Goal: Task Accomplishment & Management: Manage account settings

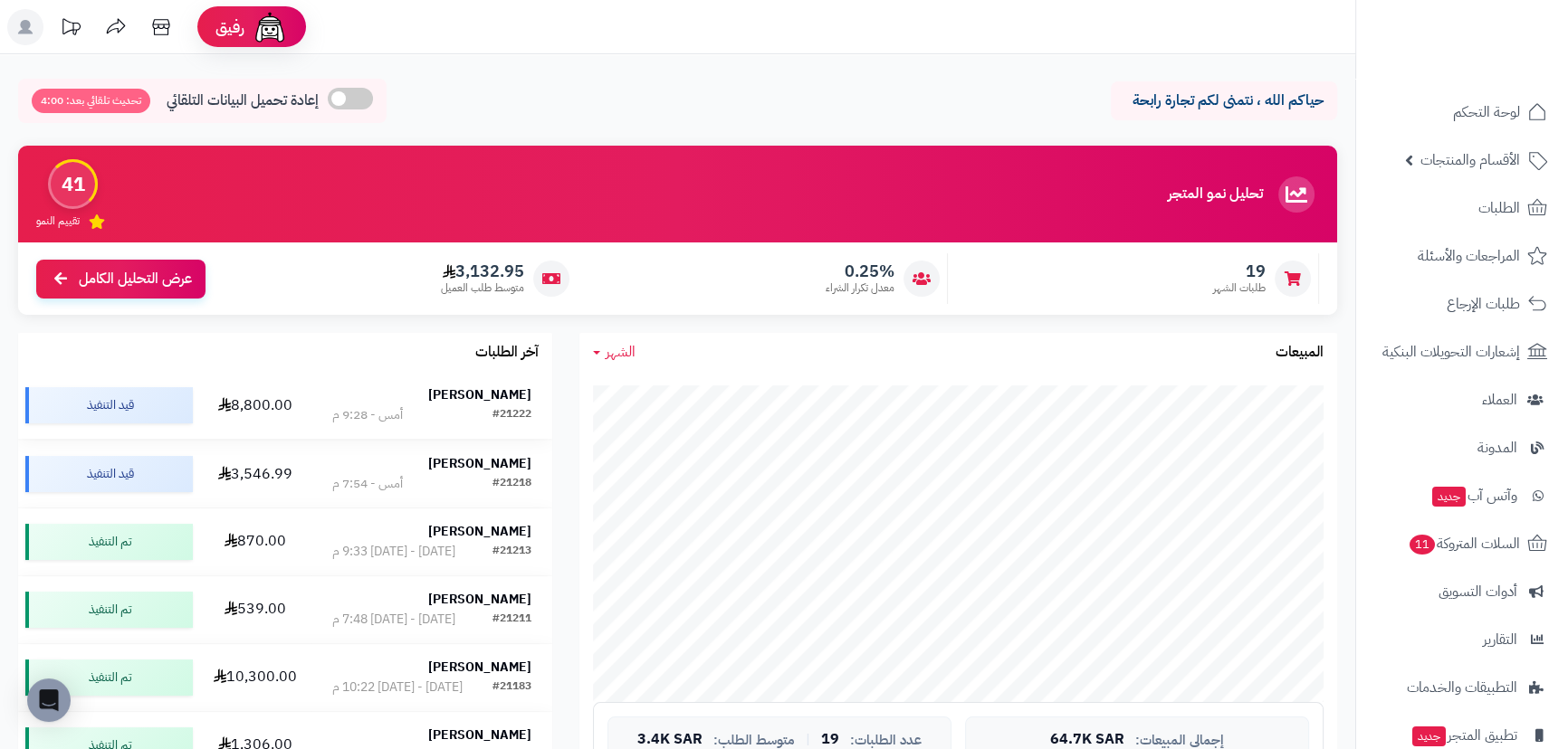
click at [485, 388] on strong "[PERSON_NAME]" at bounding box center [479, 395] width 103 height 19
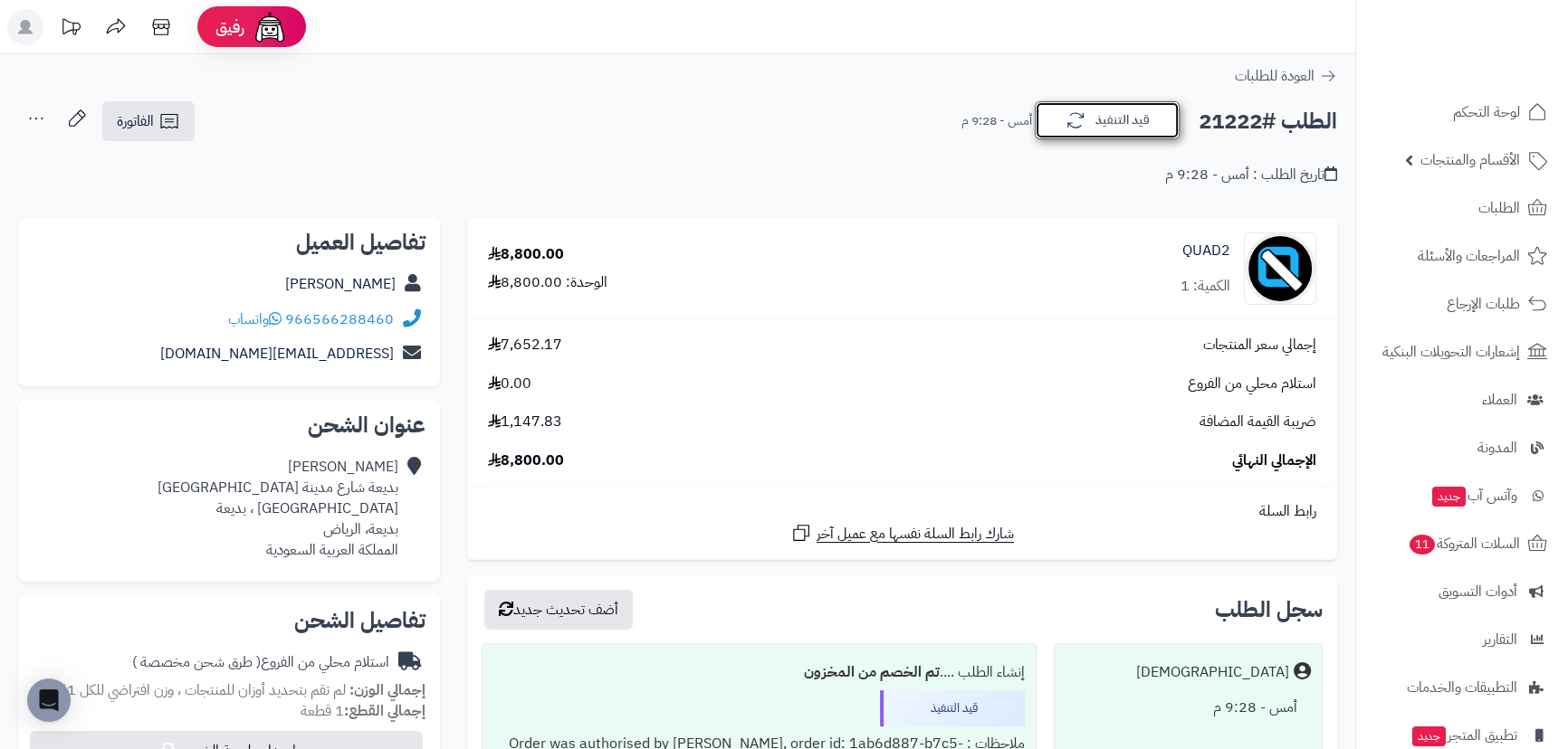
click at [1120, 116] on button "قيد التنفيذ" at bounding box center [1107, 120] width 145 height 38
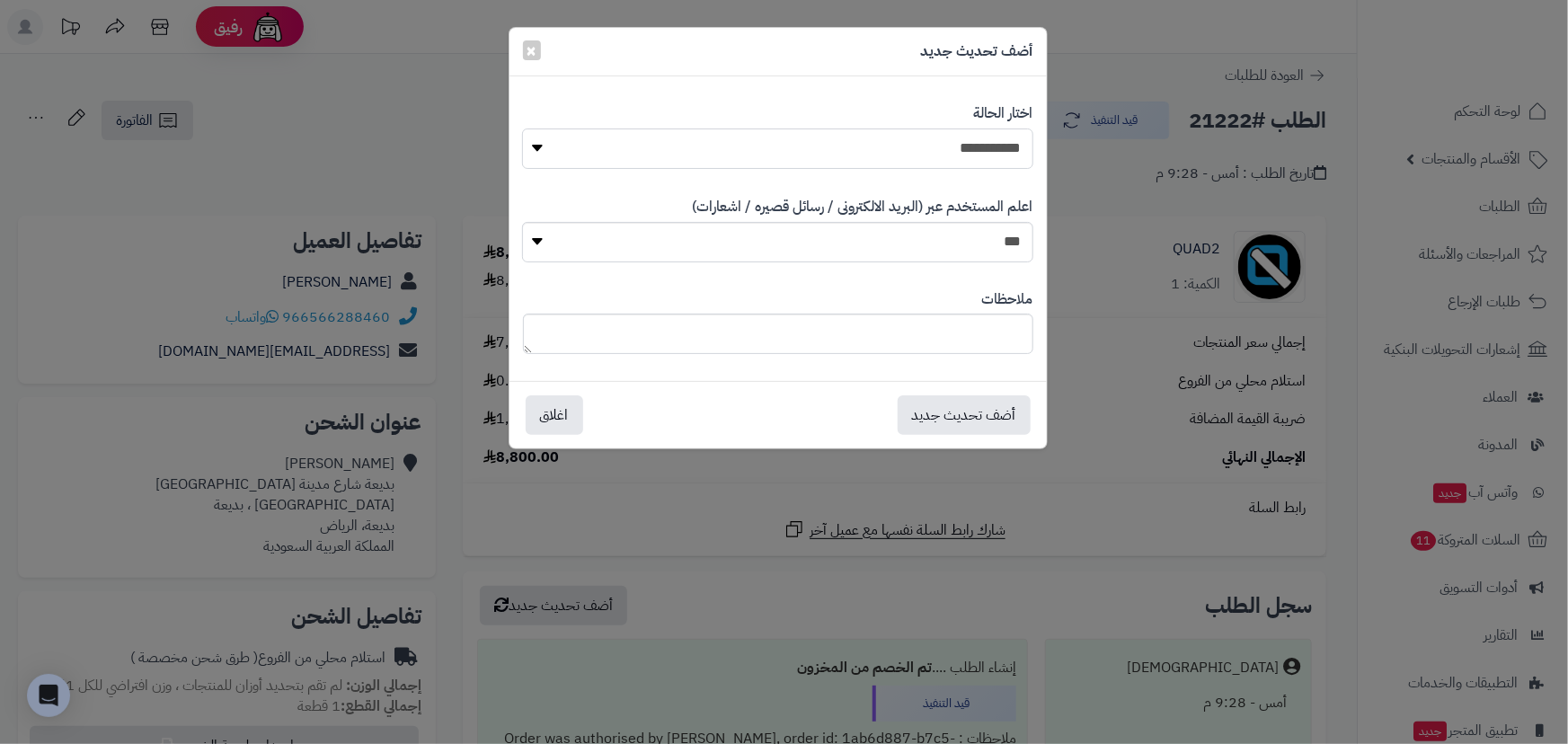
drag, startPoint x: 988, startPoint y: 145, endPoint x: 977, endPoint y: 166, distance: 23.7
click at [988, 147] on select "**********" at bounding box center [777, 149] width 511 height 40
select select "*"
click at [522, 128] on select "**********" at bounding box center [777, 149] width 511 height 40
click at [967, 408] on button "أضف تحديث جديد" at bounding box center [964, 414] width 133 height 39
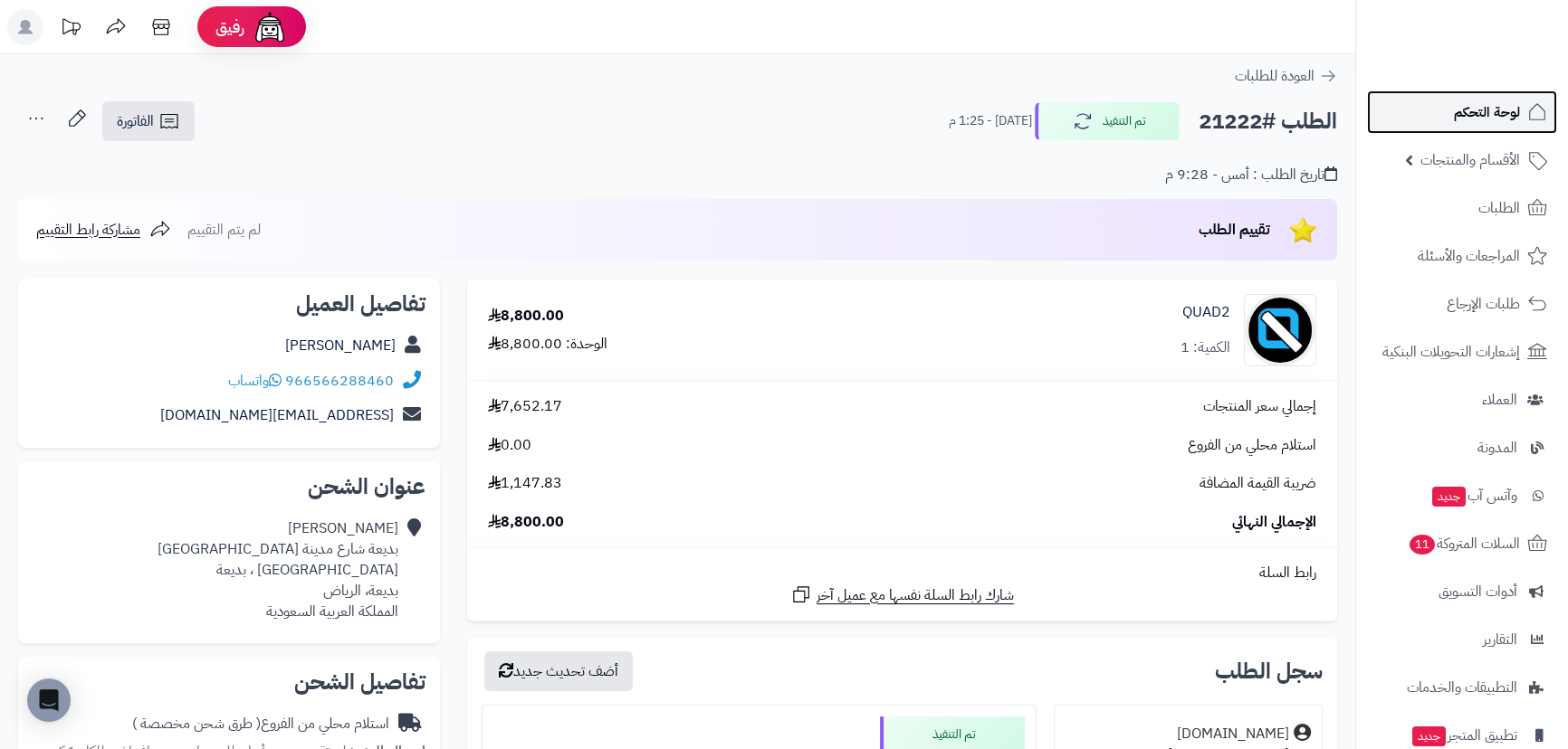
click at [1470, 109] on span "لوحة التحكم" at bounding box center [1487, 112] width 66 height 25
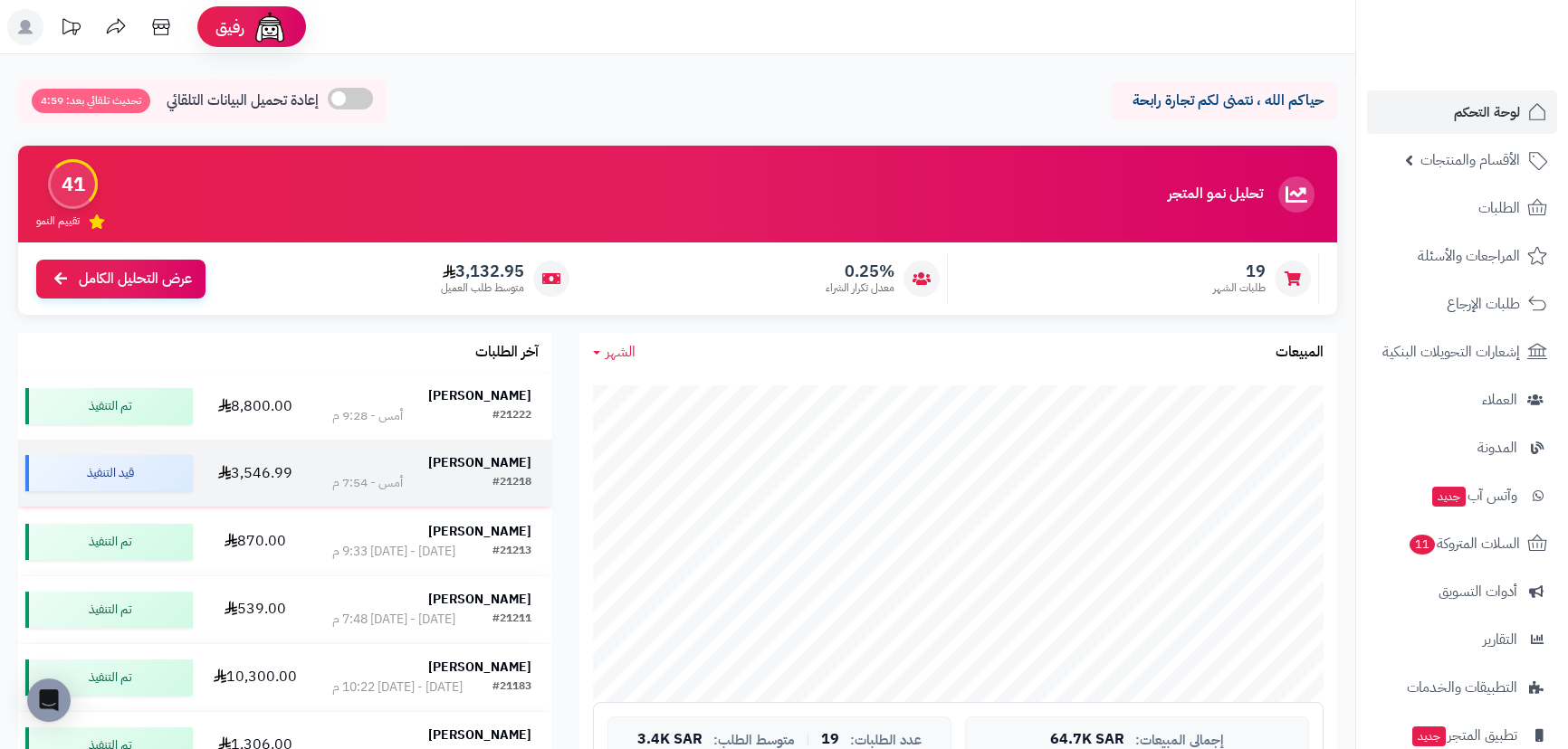
click at [501, 460] on strong "عبدالرحمن خالد" at bounding box center [479, 463] width 103 height 19
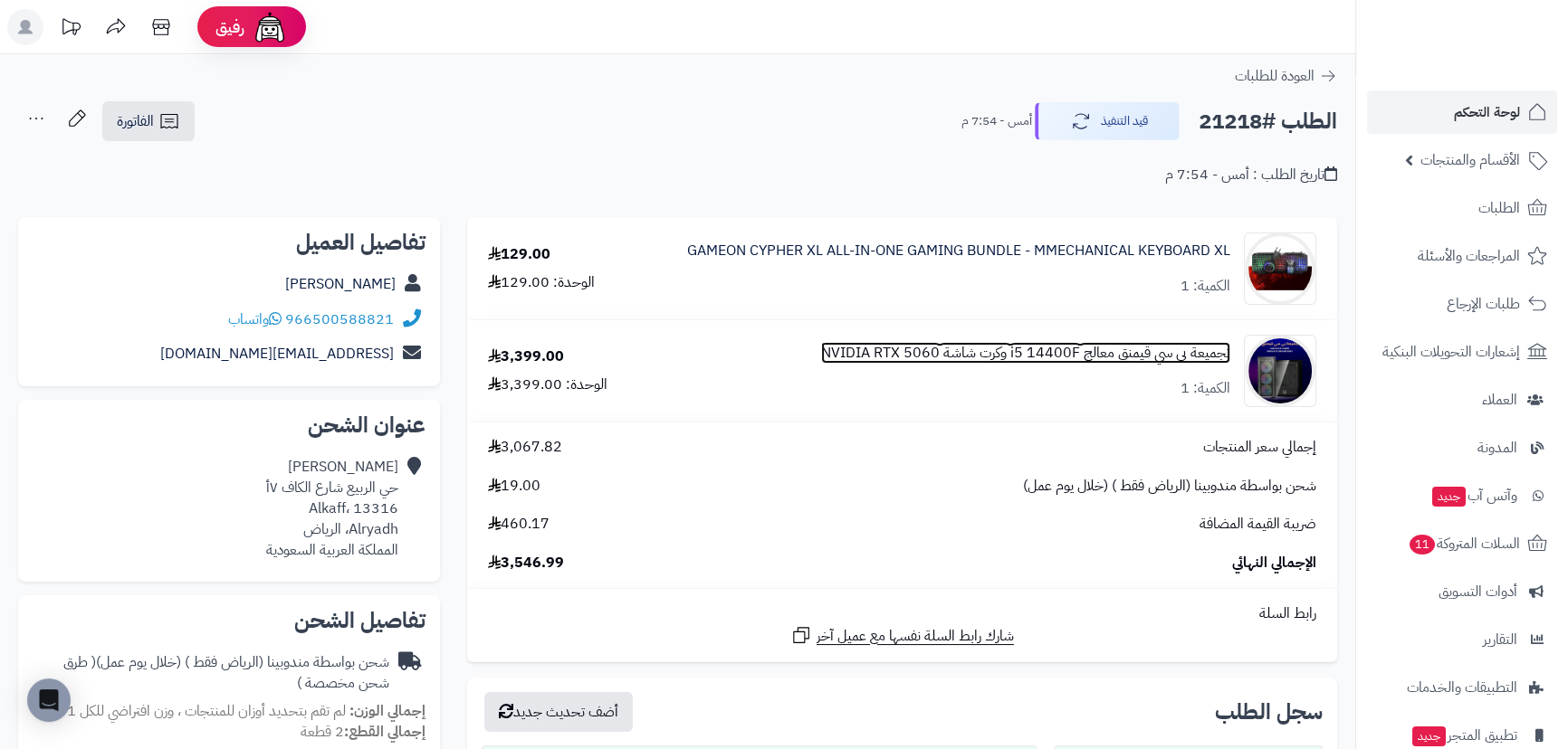
click at [942, 355] on link "تجميعة بي سي قيمنق معالج i5 14400F وكرت شاشة NVIDIA RTX 5060" at bounding box center [1025, 353] width 409 height 21
click at [1410, 106] on link "لوحة التحكم" at bounding box center [1462, 112] width 190 height 43
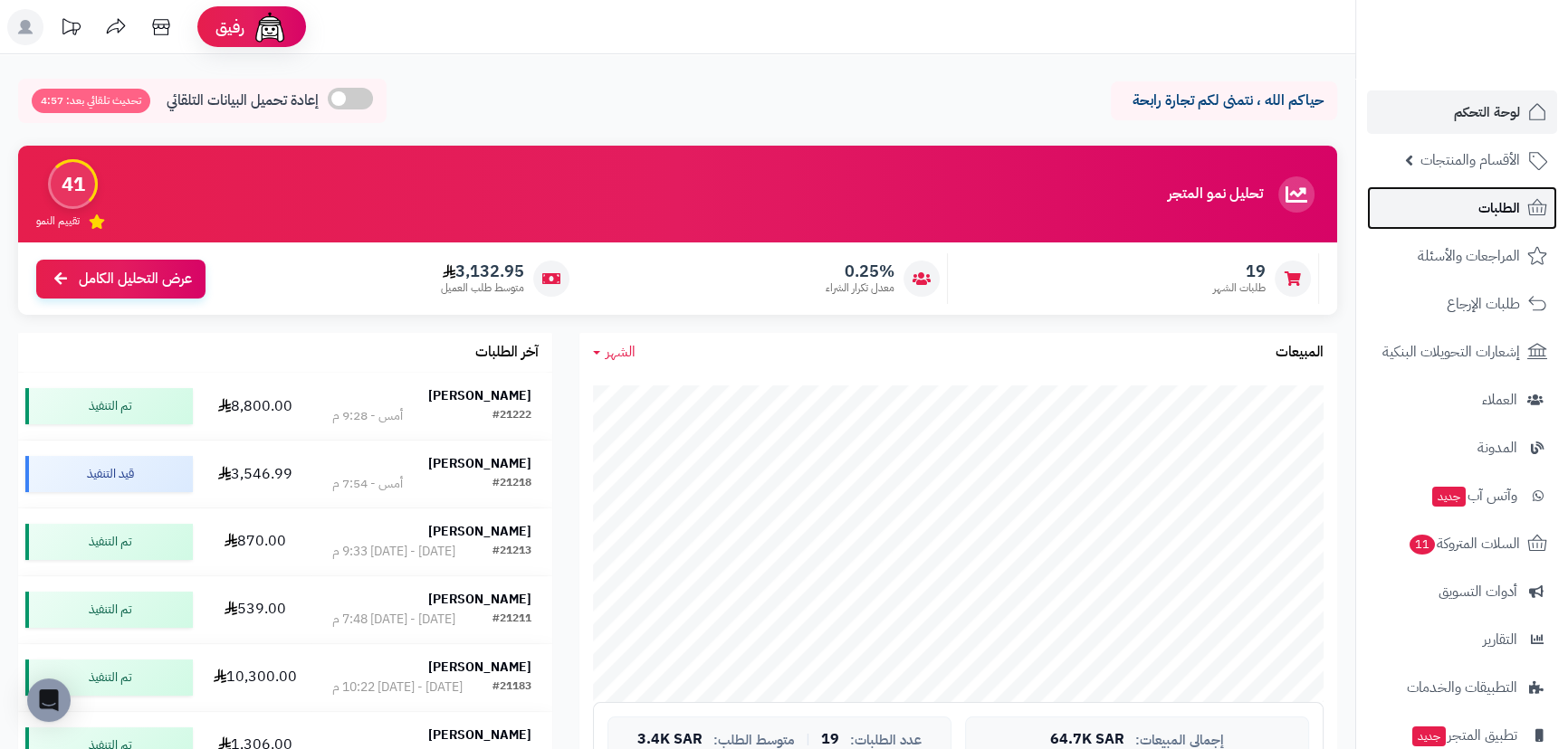
click at [1463, 204] on link "الطلبات" at bounding box center [1462, 208] width 190 height 43
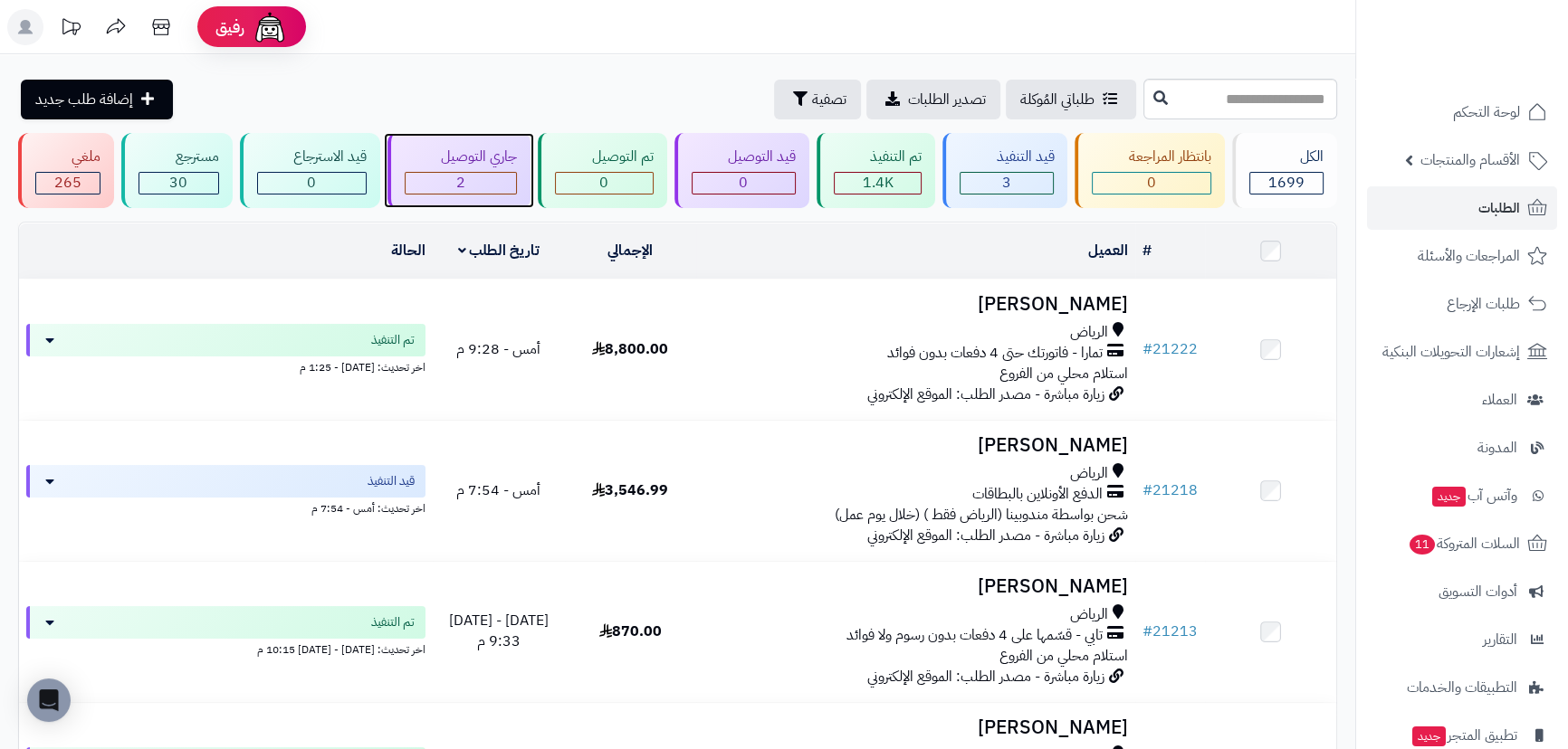
click at [472, 177] on div "2" at bounding box center [461, 183] width 110 height 21
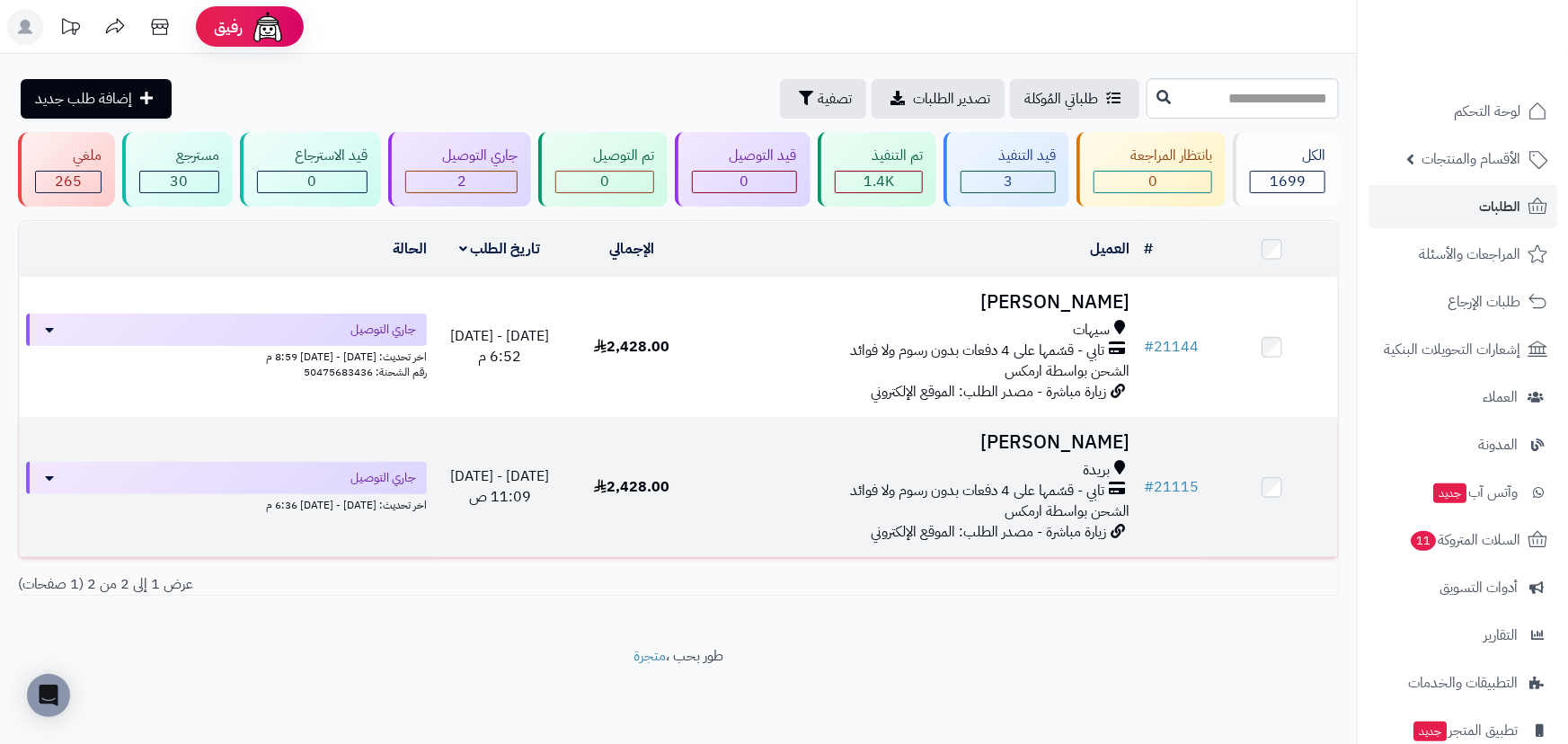
click at [1030, 432] on h3 "[PERSON_NAME]" at bounding box center [916, 443] width 425 height 21
click at [1051, 432] on h3 "[PERSON_NAME]" at bounding box center [916, 443] width 425 height 21
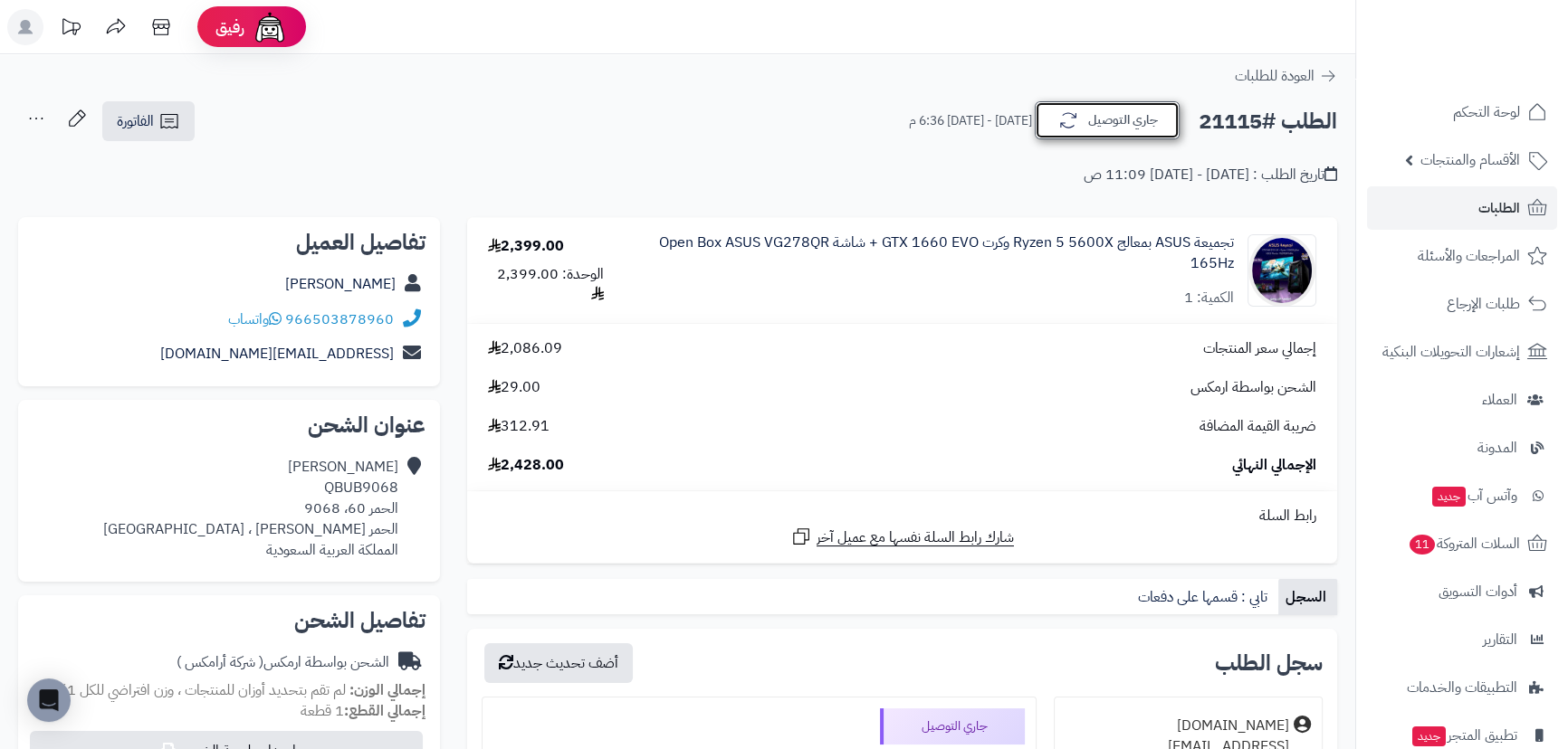
click at [1083, 124] on button "جاري التوصيل" at bounding box center [1107, 120] width 145 height 38
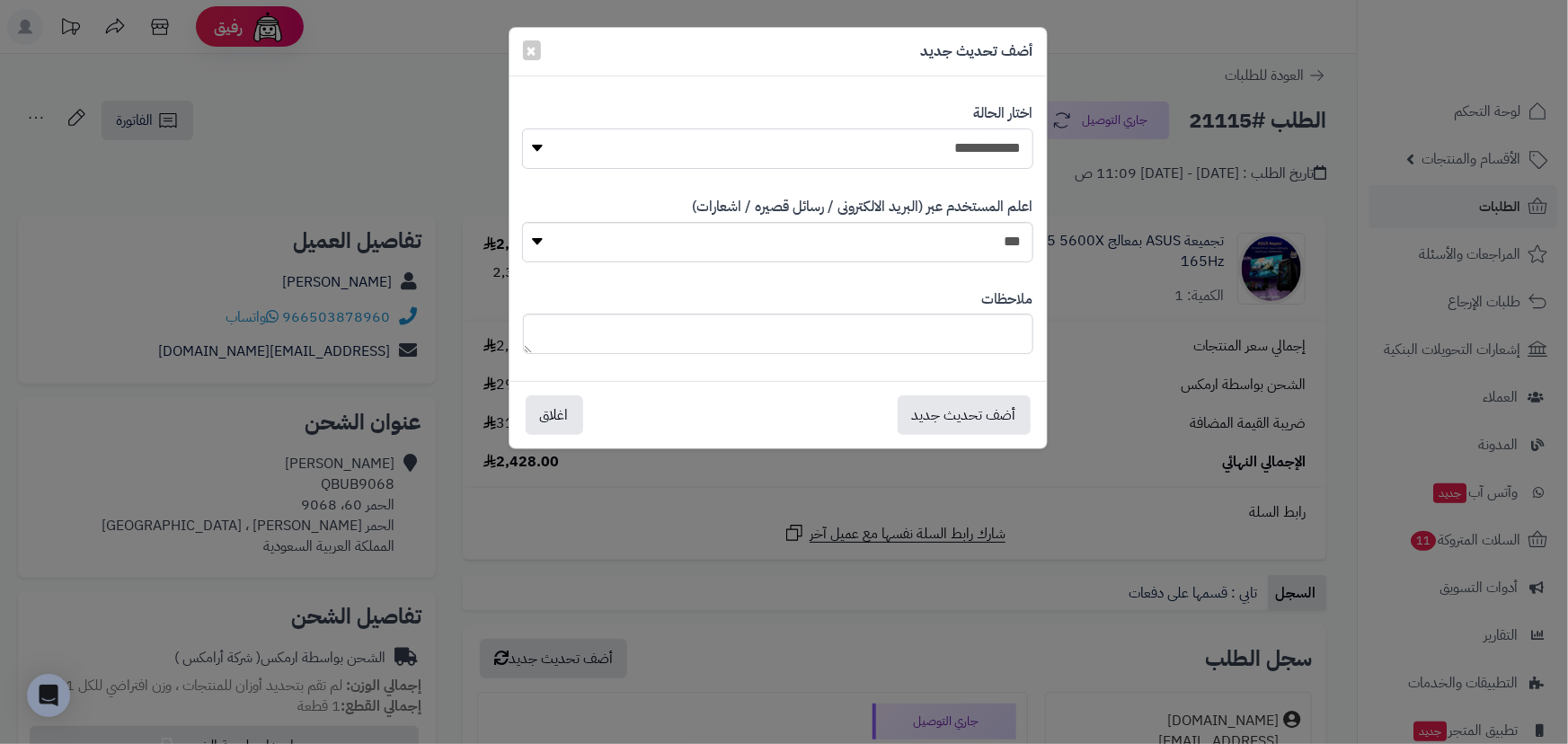
click at [950, 152] on select "**********" at bounding box center [777, 149] width 511 height 40
select select "*"
click at [522, 128] on select "**********" at bounding box center [777, 149] width 511 height 40
click at [988, 415] on button "أضف تحديث جديد" at bounding box center [964, 414] width 133 height 39
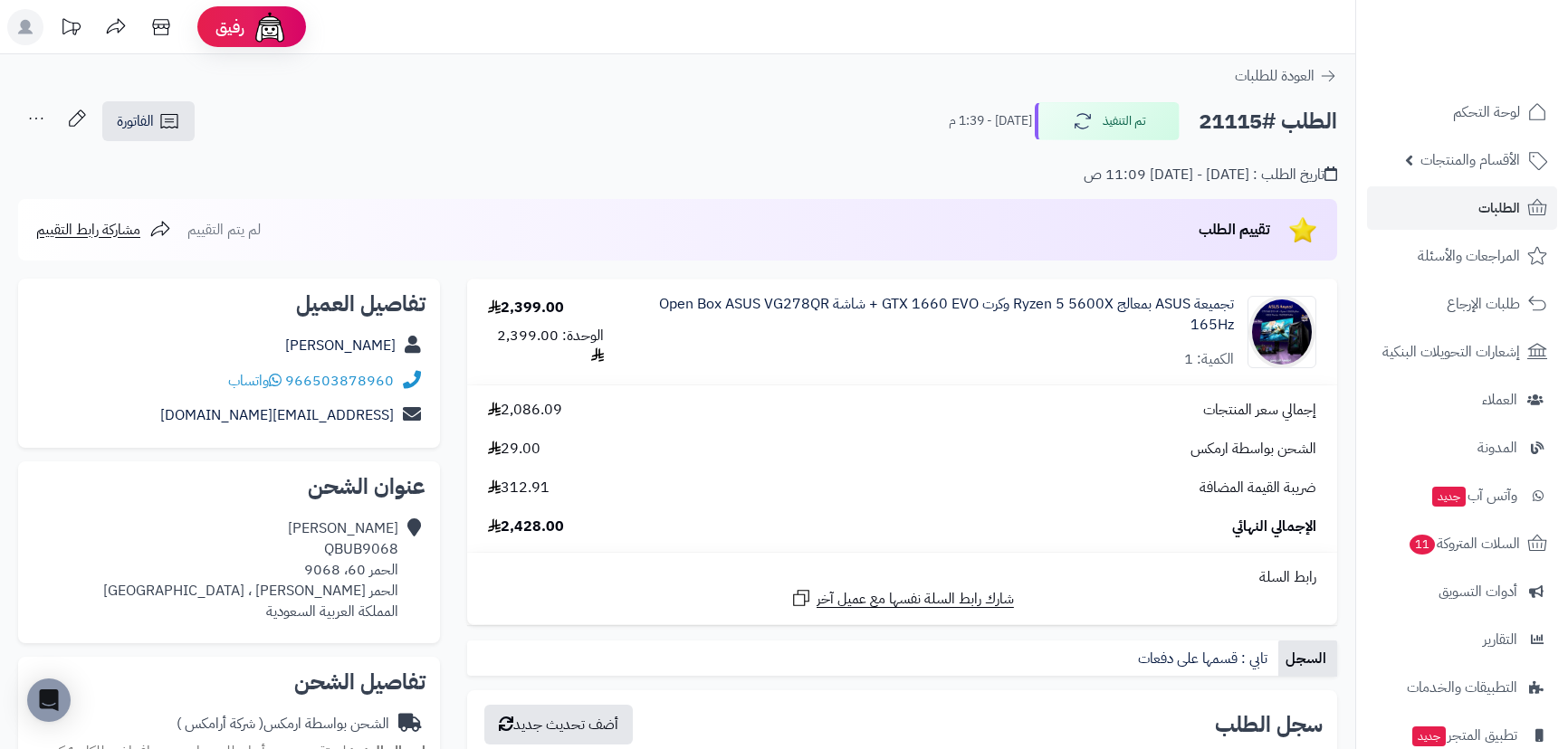
click at [1467, 116] on span "لوحة التحكم" at bounding box center [1486, 112] width 67 height 25
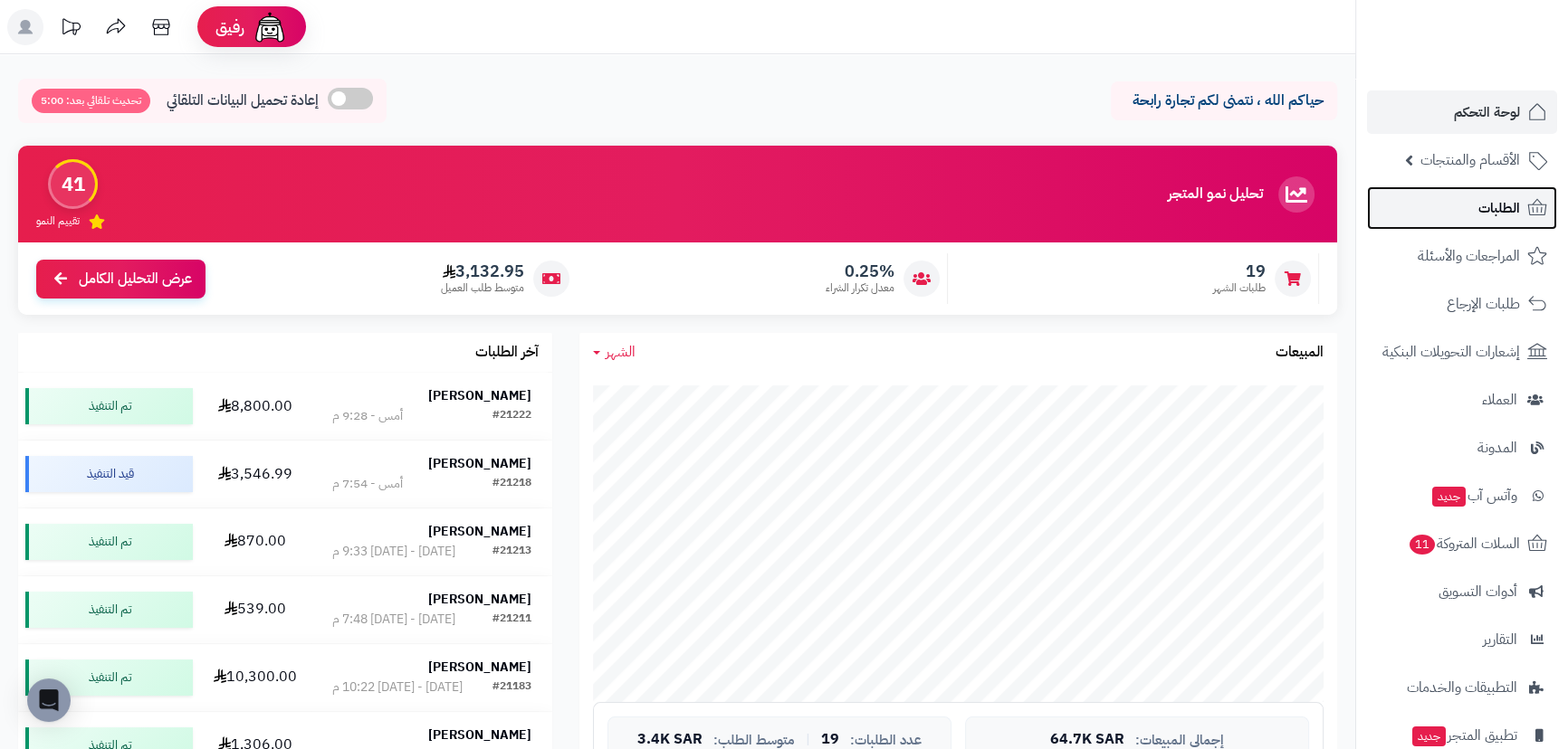
drag, startPoint x: 1453, startPoint y: 198, endPoint x: 1444, endPoint y: 203, distance: 10.3
click at [1452, 198] on link "الطلبات" at bounding box center [1462, 208] width 190 height 43
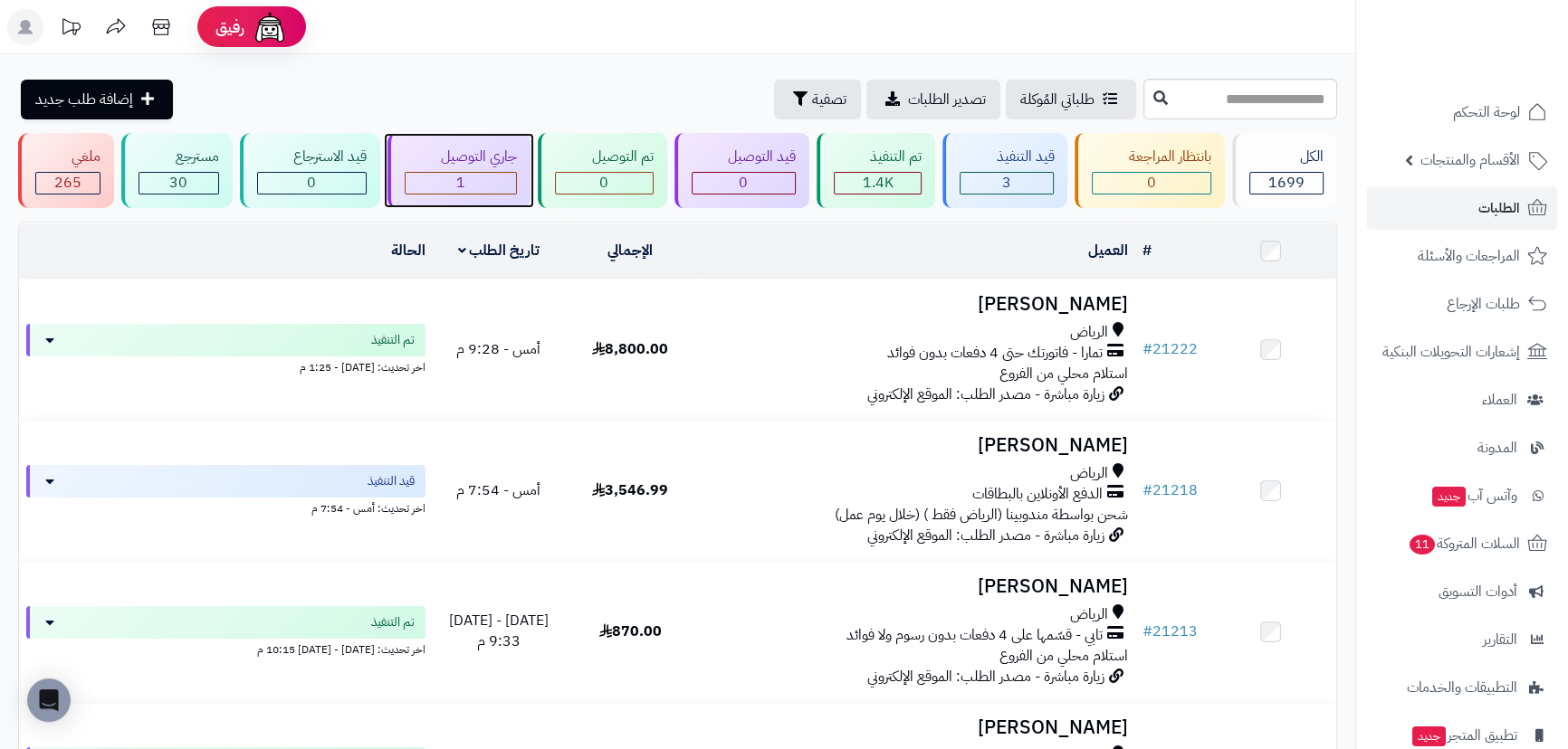
click at [492, 186] on div "1" at bounding box center [461, 183] width 110 height 21
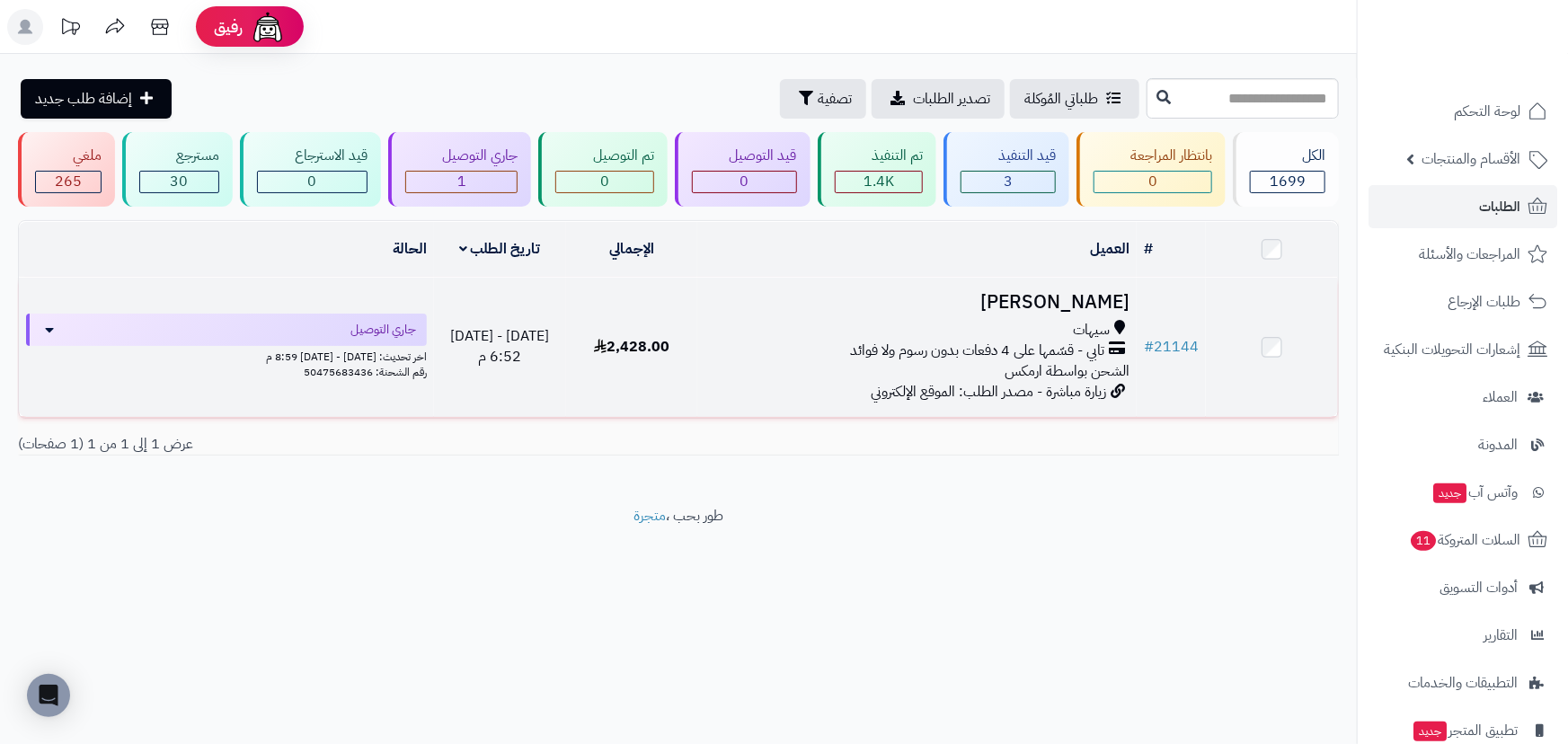
click at [1031, 303] on h3 "[PERSON_NAME]" at bounding box center [916, 303] width 425 height 21
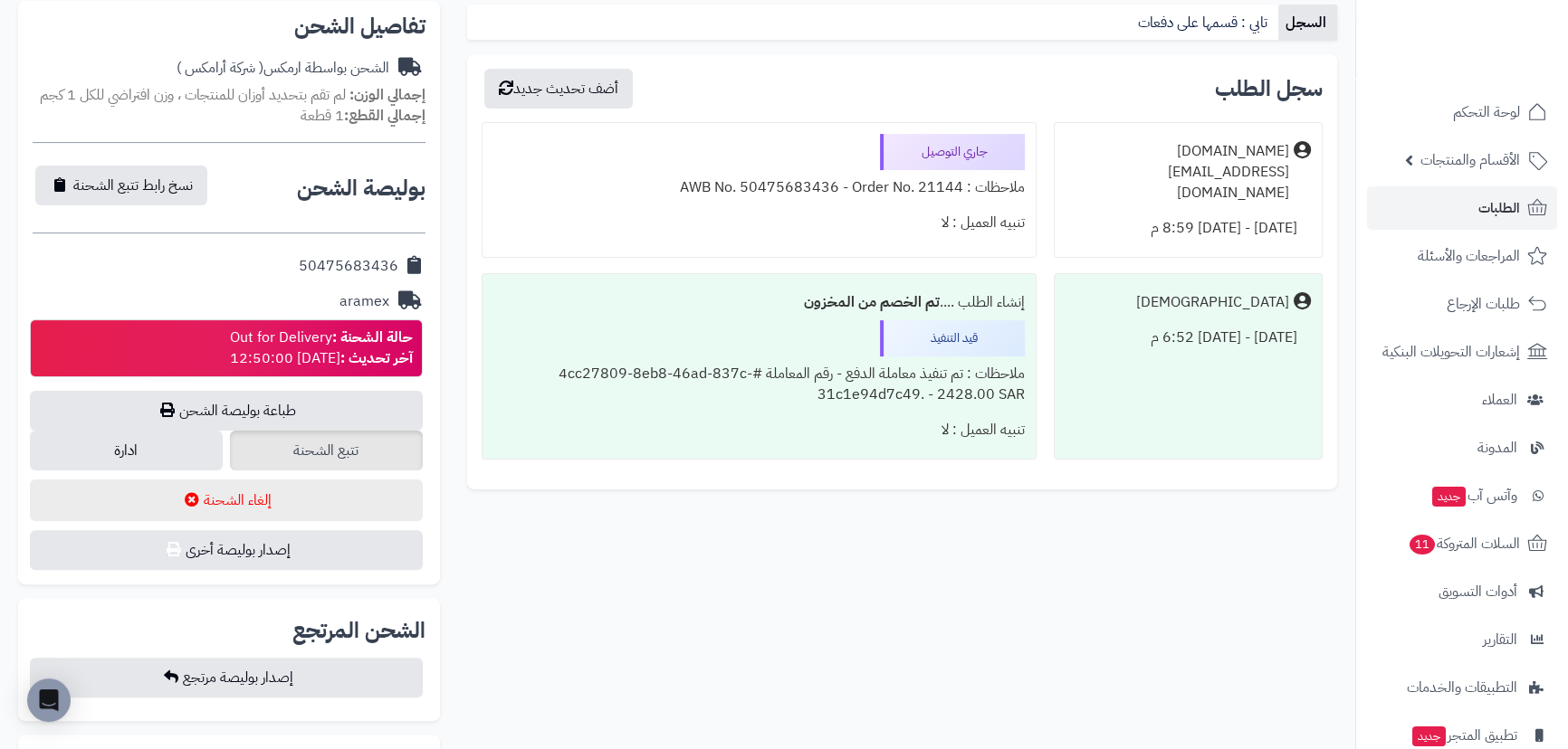
scroll to position [575, 0]
click at [344, 445] on link "تتبع الشحنة" at bounding box center [326, 449] width 193 height 40
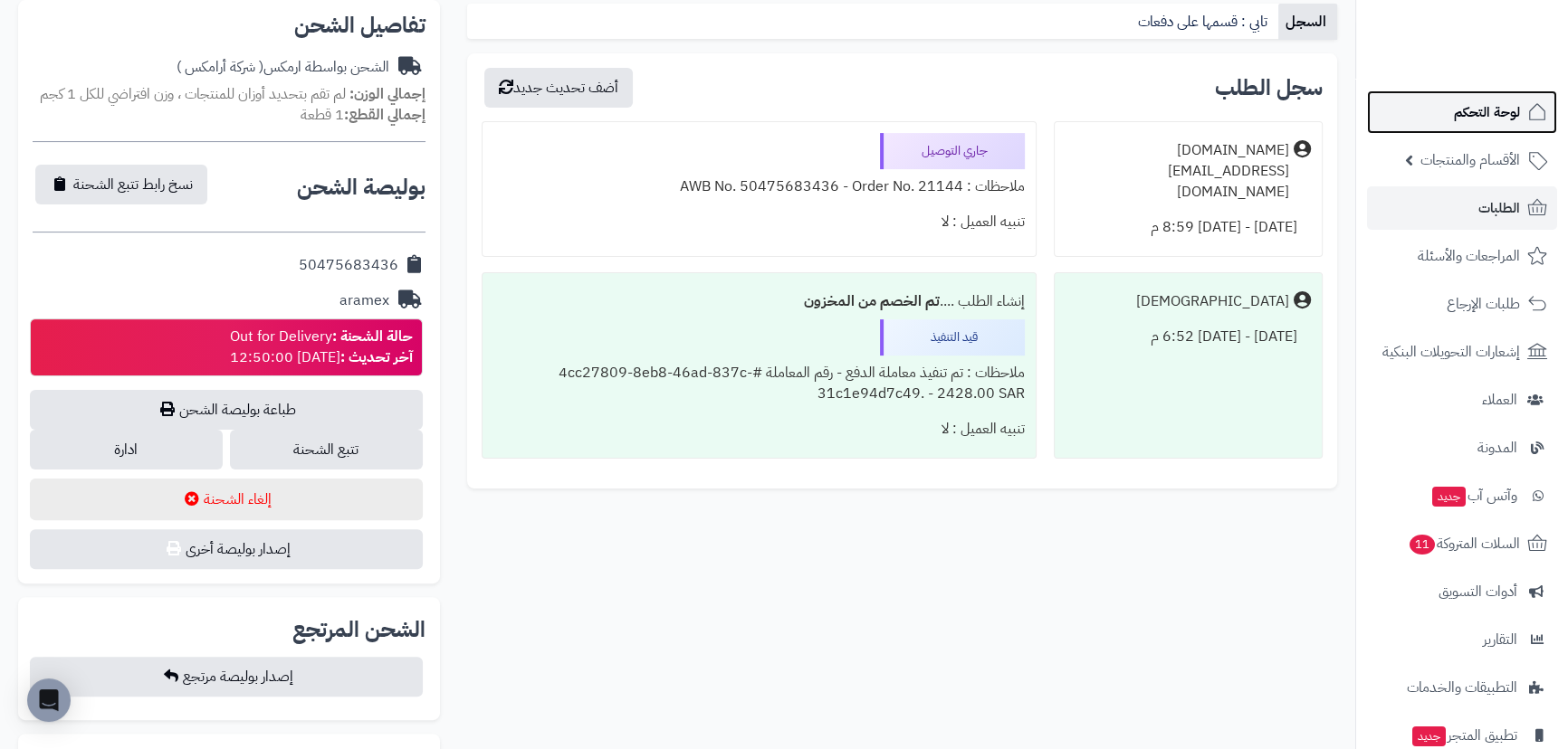
click at [1411, 97] on link "لوحة التحكم" at bounding box center [1462, 112] width 190 height 43
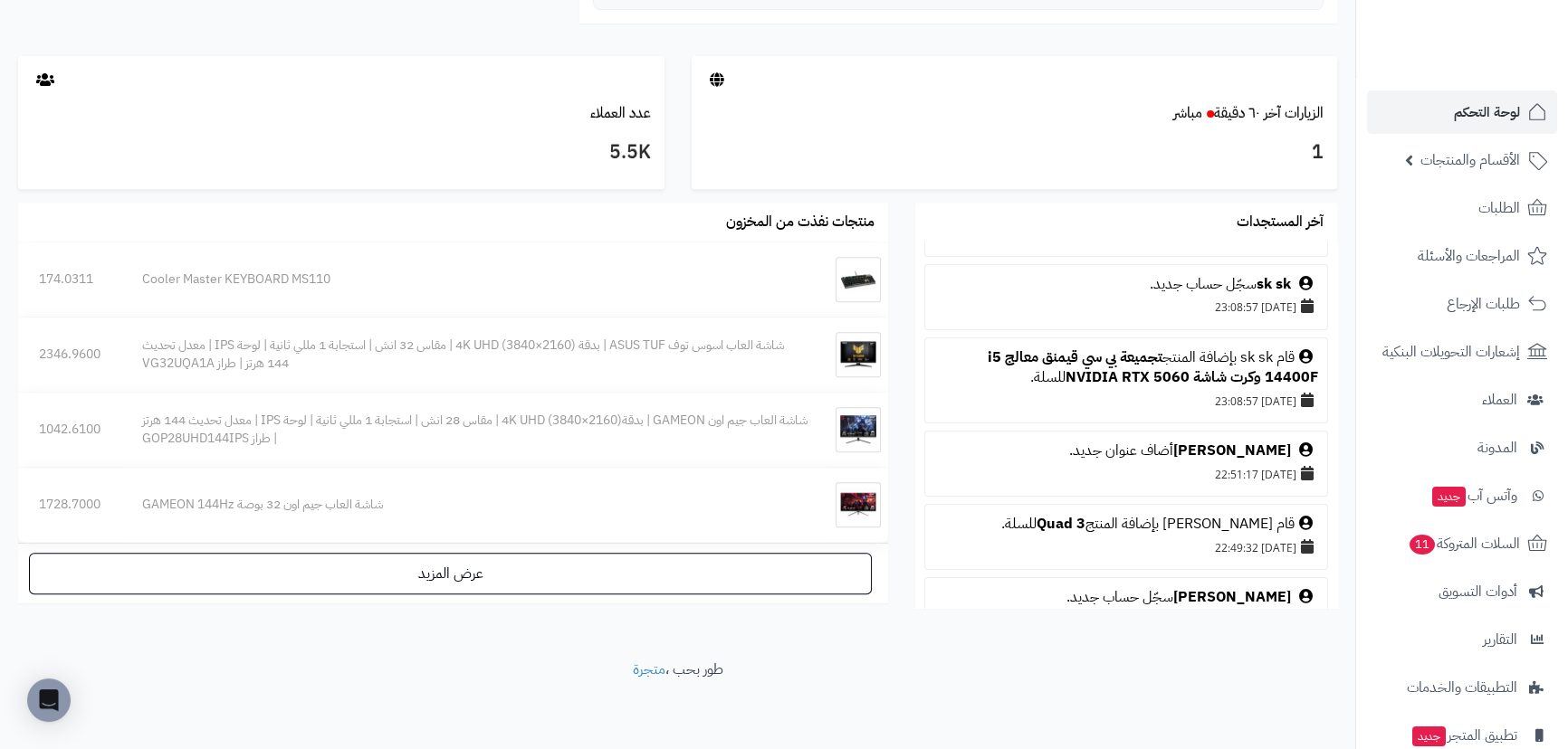
scroll to position [411, 0]
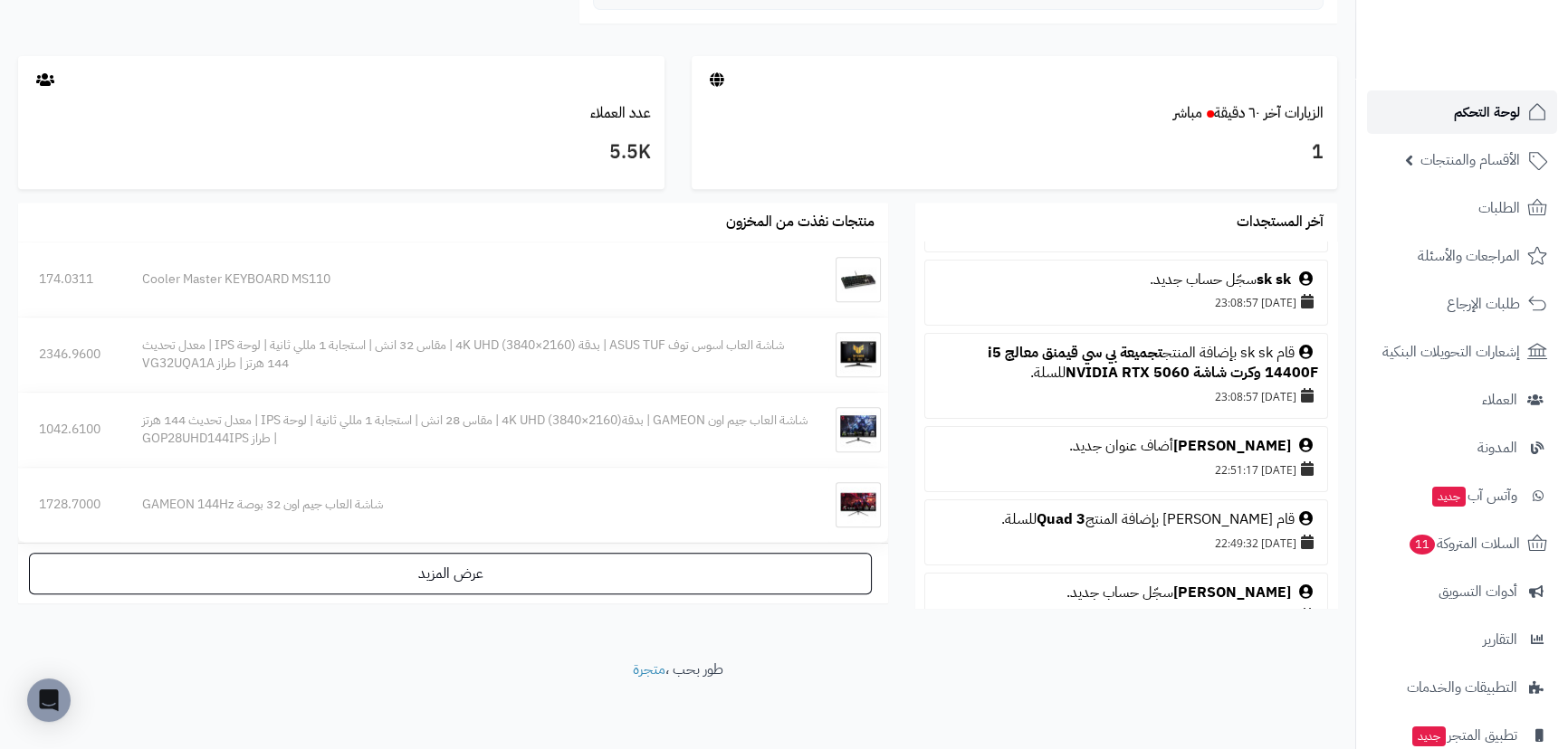
click at [1480, 110] on span "لوحة التحكم" at bounding box center [1487, 112] width 66 height 25
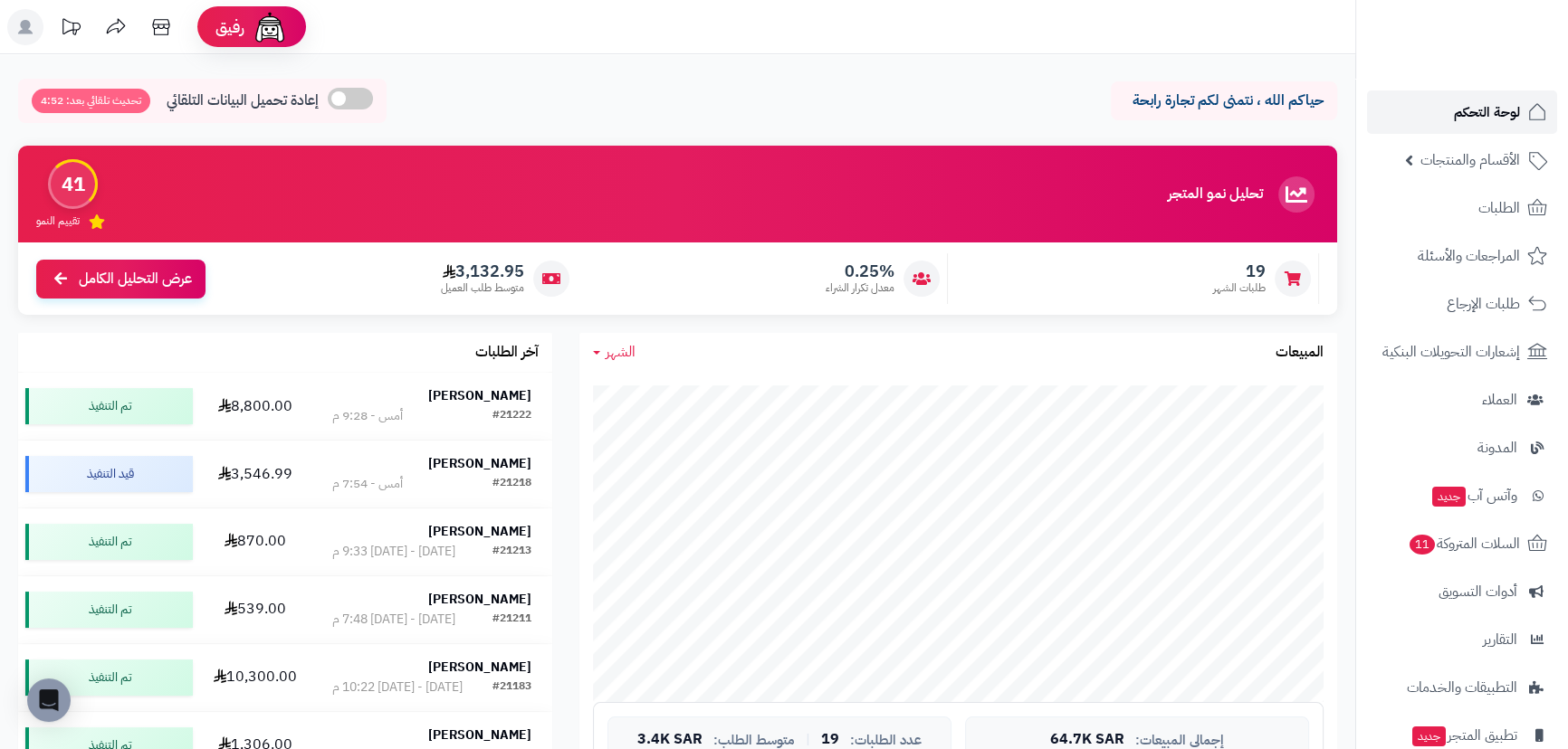
click at [1421, 97] on link "لوحة التحكم" at bounding box center [1462, 112] width 190 height 43
